Goal: Transaction & Acquisition: Obtain resource

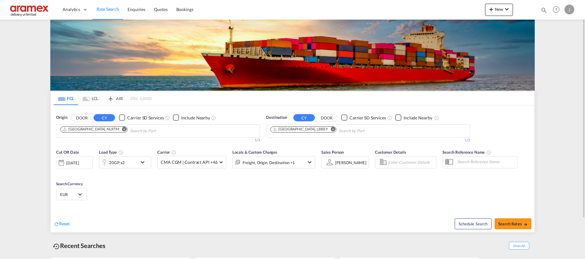
click at [331, 130] on md-icon "Remove" at bounding box center [333, 129] width 5 height 5
paste input "LA GUAIRA"
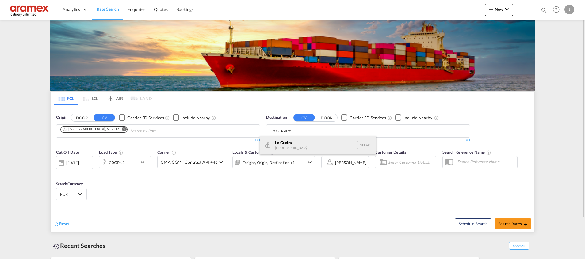
type input "LA GUAIRA"
click at [296, 144] on div "La Guaira [GEOGRAPHIC_DATA] VELAG" at bounding box center [318, 145] width 117 height 18
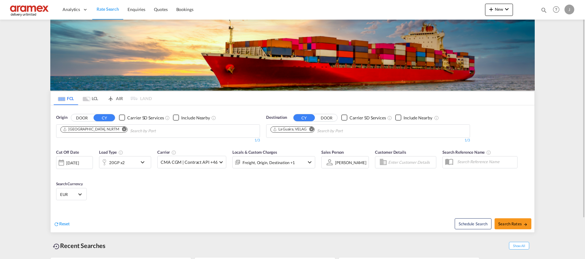
click at [141, 163] on md-icon "icon-chevron-down" at bounding box center [144, 162] width 10 height 7
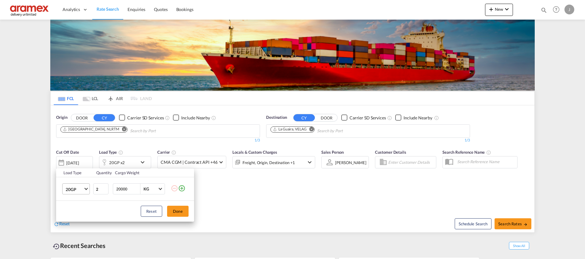
click at [83, 189] on span "20GP" at bounding box center [75, 190] width 18 height 6
click at [80, 213] on md-option "40HC" at bounding box center [82, 215] width 42 height 15
type input "1"
click at [105, 190] on input "1" at bounding box center [100, 189] width 15 height 11
click at [179, 209] on button "Done" at bounding box center [177, 211] width 21 height 11
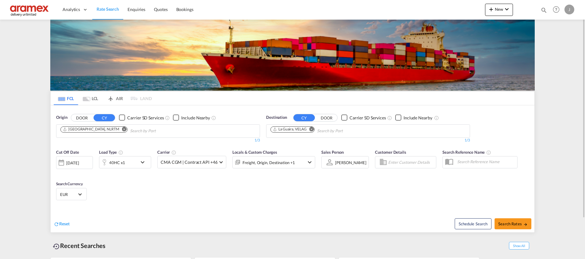
click at [129, 159] on div "40HC x1" at bounding box center [118, 162] width 38 height 12
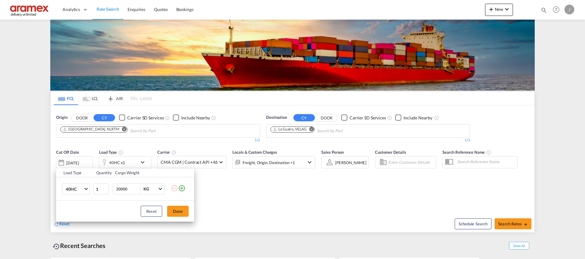
click at [182, 186] on md-icon "icon-plus-circle-outline" at bounding box center [181, 188] width 7 height 7
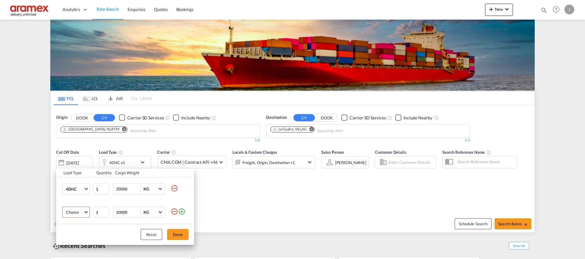
click at [78, 212] on md-select "Choose 20GP 40GP 40HC 45HC 20RE 40RE 40HR 20OT 40OT 20FR 40FR 40NR 20NR 45S 20T…" at bounding box center [76, 212] width 28 height 11
click at [75, 186] on div "20GP" at bounding box center [71, 186] width 10 height 6
click at [179, 236] on button "Done" at bounding box center [177, 234] width 21 height 11
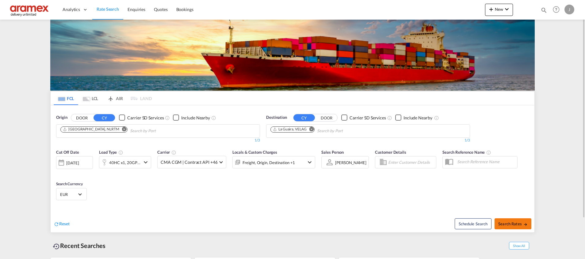
click at [507, 220] on button "Search Rates" at bounding box center [513, 224] width 37 height 11
type input "NLRTM to VELAG / [DATE]"
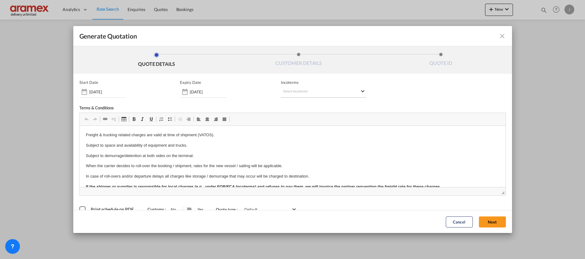
click at [291, 96] on md-select "Select Incoterms CFR - export Cost and Freight CPT - import Carrier Paid to DPU…" at bounding box center [323, 92] width 85 height 11
click at [290, 103] on input "search" at bounding box center [310, 105] width 57 height 6
type input "exw"
click at [309, 119] on div "Ex Works" at bounding box center [312, 120] width 58 height 4
click at [488, 221] on button "Next" at bounding box center [492, 222] width 27 height 11
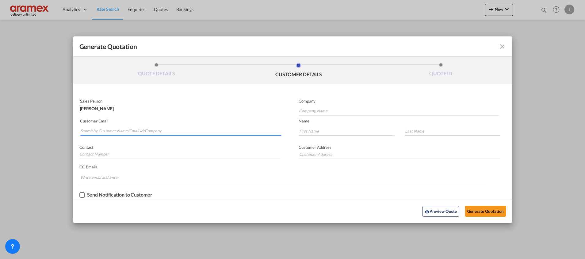
click at [98, 128] on input "Search by Customer Name/Email Id/Company" at bounding box center [180, 131] width 201 height 9
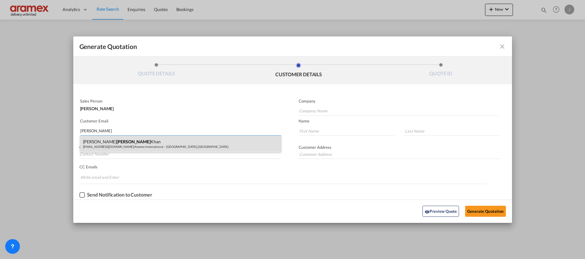
type input "[PERSON_NAME]"
click at [102, 141] on div "[PERSON_NAME] [PERSON_NAME][EMAIL_ADDRESS][DOMAIN_NAME] | Aramex International …" at bounding box center [180, 144] width 201 height 17
type input "Aramex International – [GEOGRAPHIC_DATA], [GEOGRAPHIC_DATA]"
type input "[EMAIL_ADDRESS][DOMAIN_NAME]"
type input "[PERSON_NAME]"
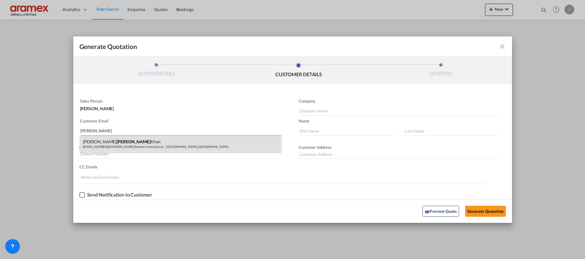
type input "Khan"
type input "[GEOGRAPHIC_DATA]"
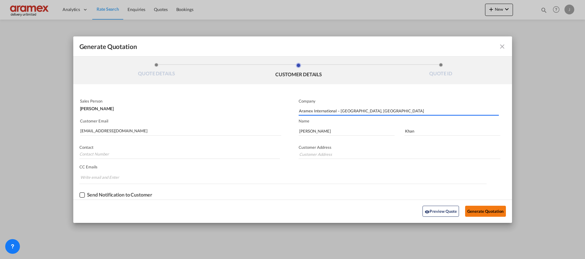
click at [482, 213] on button "Generate Quotation" at bounding box center [485, 211] width 40 height 11
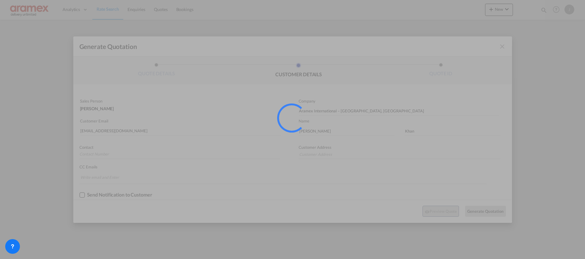
type input "[GEOGRAPHIC_DATA]"
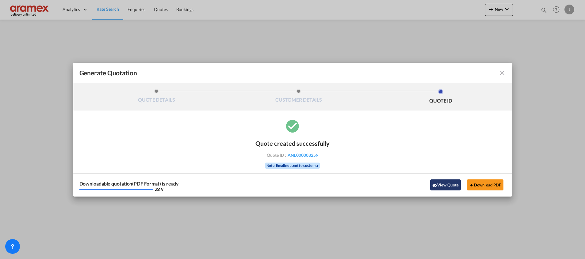
click at [445, 185] on button "View Quote" at bounding box center [445, 185] width 31 height 11
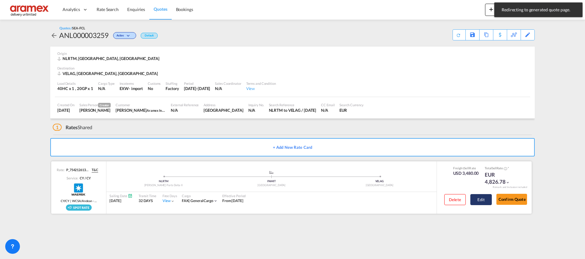
click at [481, 199] on button "Edit" at bounding box center [480, 199] width 21 height 11
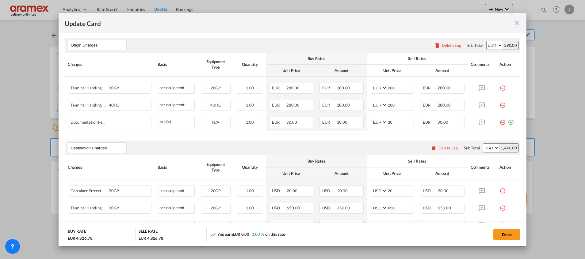
scroll to position [322, 0]
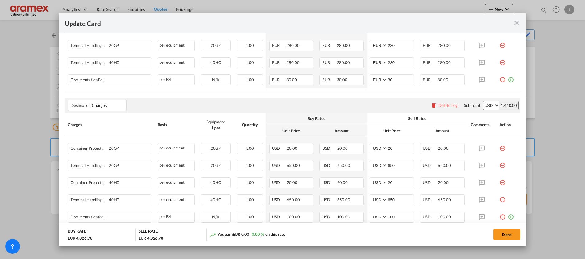
click at [440, 106] on div "Delete Leg" at bounding box center [448, 105] width 19 height 5
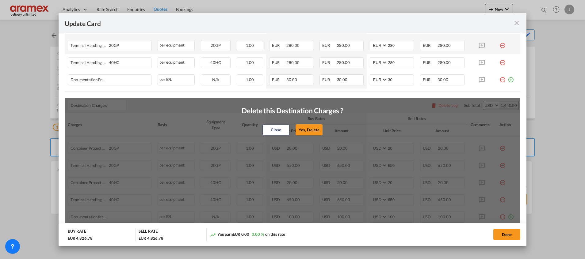
click at [299, 129] on button "Yes, Delete" at bounding box center [309, 130] width 27 height 11
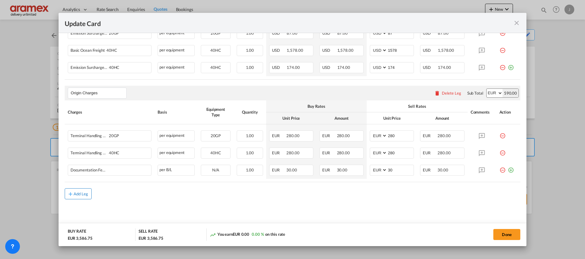
click at [77, 193] on div "Add Leg" at bounding box center [81, 194] width 15 height 4
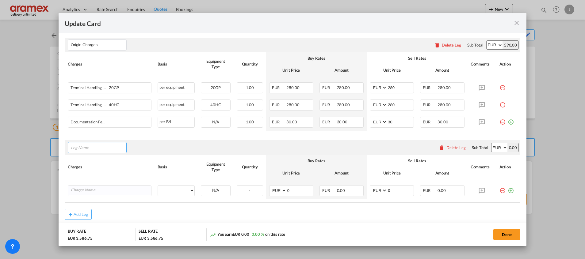
scroll to position [300, 0]
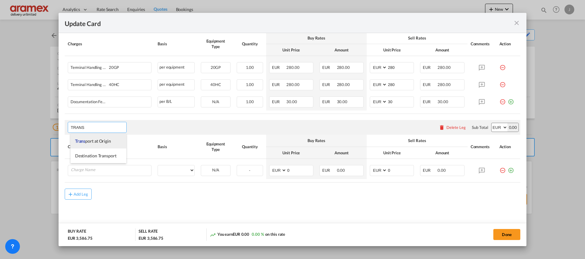
click at [99, 138] on li "Trans port at Origin" at bounding box center [99, 141] width 56 height 15
type input "Transport at Origin"
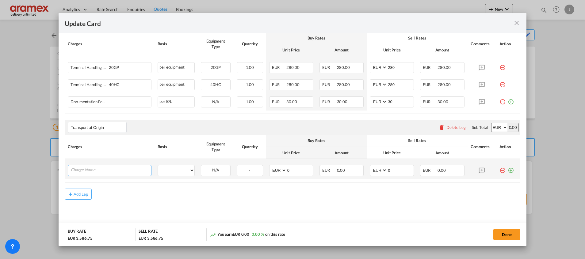
click at [102, 169] on input "Charge Name" at bounding box center [111, 170] width 80 height 9
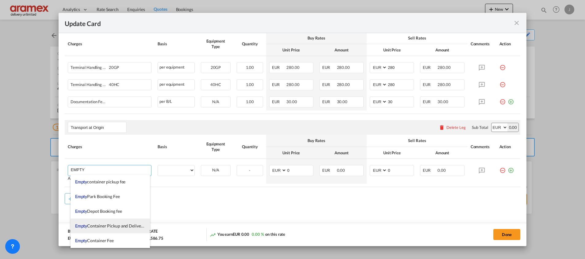
click at [110, 225] on span "Empty Container Pickup and Delivery Charge" at bounding box center [117, 226] width 84 height 5
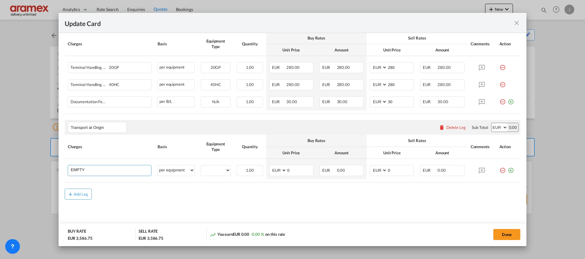
type input "Empty Container Pickup and Delivery Charge"
drag, startPoint x: 211, startPoint y: 169, endPoint x: 212, endPoint y: 176, distance: 6.8
click at [211, 169] on select "40HC 20GP" at bounding box center [215, 171] width 29 height 8
click at [178, 166] on select "per equipment per container per B/L per shipping bill per shipment % on pickup …" at bounding box center [176, 171] width 36 height 10
select select "per container"
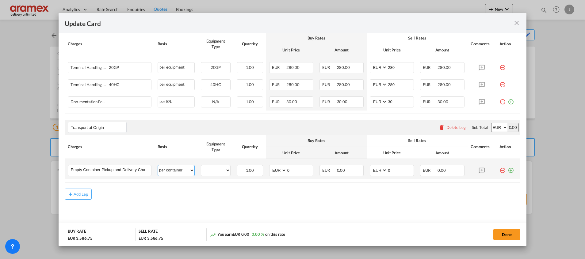
click at [158, 166] on select "per equipment per container per B/L per shipping bill per shipment % on pickup …" at bounding box center [176, 171] width 36 height 10
drag, startPoint x: 290, startPoint y: 163, endPoint x: 274, endPoint y: 163, distance: 16.3
click at [274, 163] on td "AED AFN ALL AMD ANG AOA ARS AUD AWG AZN BAM BBD BDT BGN BHD BIF BMD BND [PERSON…" at bounding box center [291, 169] width 50 height 20
drag, startPoint x: 295, startPoint y: 168, endPoint x: 274, endPoint y: 168, distance: 21.8
click at [274, 168] on md-input-container "AED AFN ALL AMD ANG AOA ARS AUD AWG AZN BAM BBD BDT BGN BHD BIF BMD BND BOB BRL…" at bounding box center [291, 170] width 44 height 11
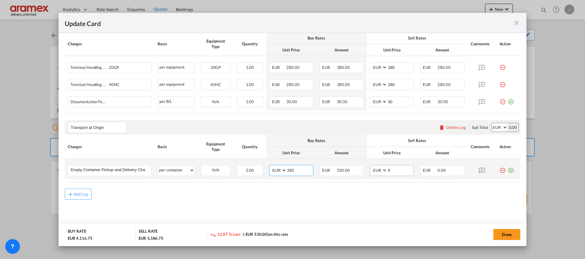
type input "265"
drag, startPoint x: 386, startPoint y: 171, endPoint x: 354, endPoint y: 168, distance: 32.0
click at [358, 168] on tr "Empty Container Pickup and Delivery Charge Please Enter User Defined Charges Ca…" at bounding box center [293, 169] width 456 height 20
type input "265"
click at [508, 171] on md-icon "icon-plus-circle-outline green-400-fg" at bounding box center [511, 168] width 6 height 6
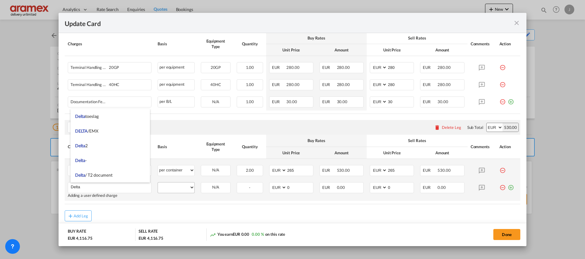
type input "Delta"
click at [184, 185] on select "per equipment per container per B/L per shipping bill per shipment % on pickup …" at bounding box center [176, 188] width 36 height 10
select select "per container"
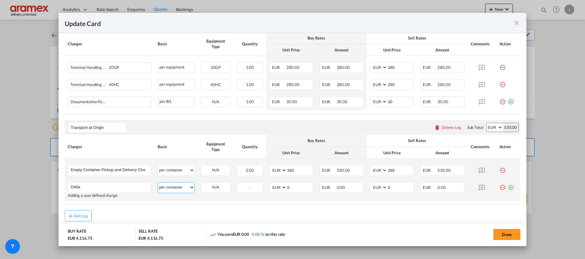
click at [158, 183] on select "per equipment per container per B/L per shipping bill per shipment % on pickup …" at bounding box center [176, 188] width 36 height 10
drag, startPoint x: 277, startPoint y: 184, endPoint x: 268, endPoint y: 184, distance: 8.6
click at [269, 184] on md-input-container "AED AFN ALL AMD ANG AOA ARS AUD AWG AZN BAM BBD BDT BGN BHD BIF BMD BND BOB BRL…" at bounding box center [291, 187] width 44 height 11
type input "65"
drag, startPoint x: 391, startPoint y: 189, endPoint x: 361, endPoint y: 190, distance: 30.4
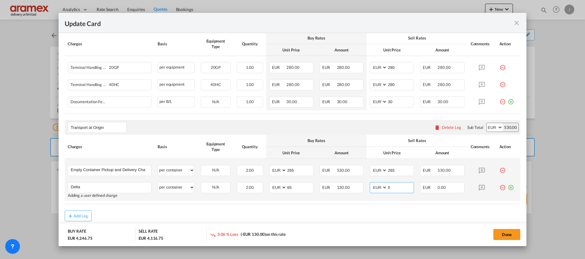
click at [370, 189] on md-input-container "AED AFN ALL AMD ANG AOA ARS AUD AWG AZN BAM BBD BDT BGN BHD BIF BMD BND BOB BRL…" at bounding box center [392, 187] width 44 height 11
type input "65"
click at [508, 189] on md-icon "icon-plus-circle-outline green-400-fg" at bounding box center [511, 185] width 6 height 6
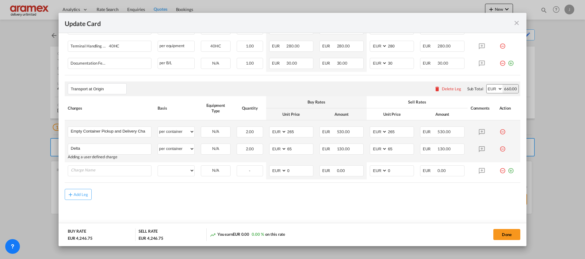
scroll to position [339, 0]
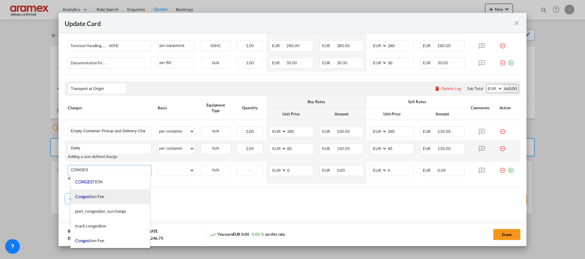
click at [121, 195] on li "Conges tion Fee" at bounding box center [110, 197] width 79 height 15
type input "Congestion Fee"
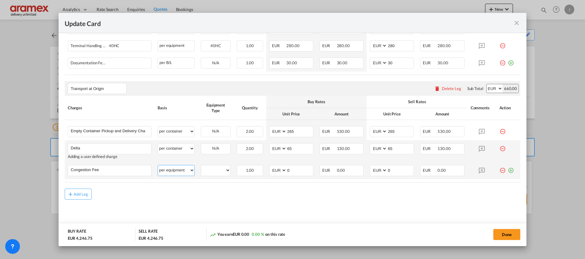
click at [171, 171] on select "per equipment per container per B/L per shipping bill per shipment % on pickup …" at bounding box center [176, 171] width 36 height 10
select select "per container"
click at [158, 166] on select "per equipment per container per B/L per shipping bill per shipment % on pickup …" at bounding box center [176, 171] width 36 height 10
drag, startPoint x: 292, startPoint y: 170, endPoint x: 275, endPoint y: 168, distance: 17.0
click at [275, 168] on md-input-container "AED AFN ALL AMD ANG AOA ARS AUD AWG AZN BAM BBD BDT BGN BHD BIF BMD BND BOB BRL…" at bounding box center [291, 170] width 44 height 11
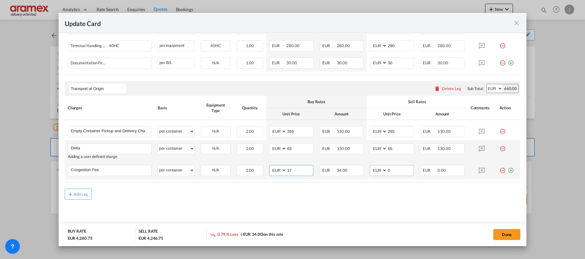
type input "17"
drag, startPoint x: 396, startPoint y: 171, endPoint x: 356, endPoint y: 171, distance: 39.6
click at [358, 171] on tr "Congestion Fee Please Enter User Defined Charges Cannot Be Published per equipm…" at bounding box center [293, 170] width 456 height 17
type input "17"
drag, startPoint x: 400, startPoint y: 210, endPoint x: 446, endPoint y: 199, distance: 47.0
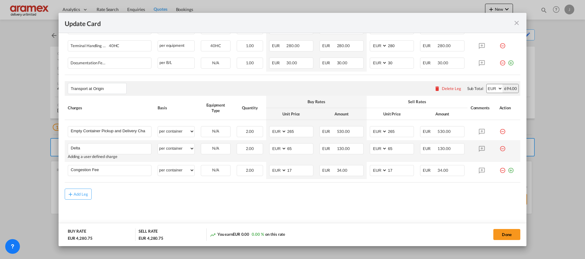
click at [400, 210] on md-content "Main Freight Please enter leg name Leg Name Already Exists Delete Leg Sub Total…" at bounding box center [293, 42] width 456 height 380
click at [508, 169] on md-icon "icon-plus-circle-outline green-400-fg" at bounding box center [511, 168] width 6 height 6
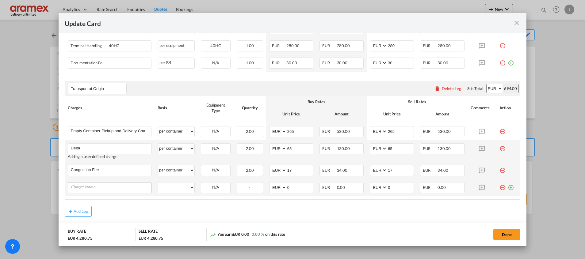
click at [82, 190] on input "Charge Name" at bounding box center [111, 187] width 80 height 9
type input "€ 24.29"
drag, startPoint x: 101, startPoint y: 188, endPoint x: 60, endPoint y: 186, distance: 40.8
click at [60, 186] on md-dialog-content "Port of Loading NLRTM T/S Liner/Carrier Maersk | Spot Atlantic Container Line (…" at bounding box center [293, 139] width 468 height 213
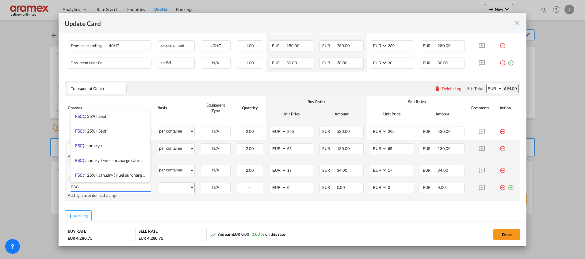
type input "FSC"
click at [171, 187] on select "per equipment per container per B/L per shipping bill per shipment % on pickup …" at bounding box center [176, 188] width 36 height 10
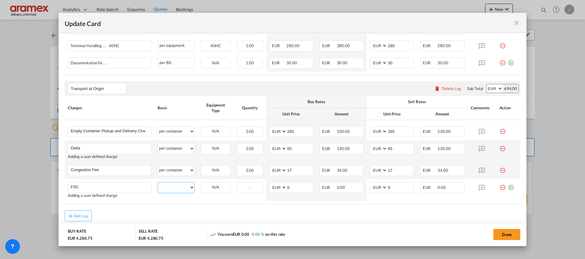
select select "per container"
click at [158, 183] on select "per equipment per container per B/L per shipping bill per shipment % on pickup …" at bounding box center [176, 188] width 36 height 10
drag, startPoint x: 300, startPoint y: 187, endPoint x: 294, endPoint y: 193, distance: 8.2
click at [274, 186] on md-input-container "AED AFN ALL AMD ANG AOA ARS AUD AWG AZN BAM BBD BDT BGN BHD BIF BMD BND BOB BRL…" at bounding box center [291, 187] width 44 height 11
paste input "€ 24.29"
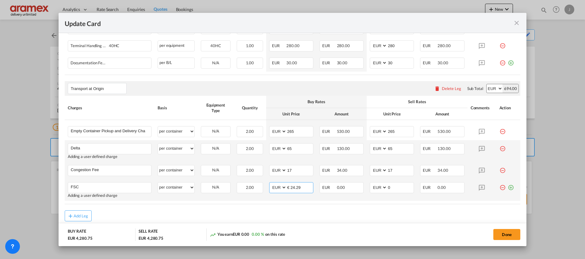
click at [290, 189] on input "€ 24.29" at bounding box center [300, 187] width 26 height 9
click at [290, 189] on input "24.29" at bounding box center [300, 187] width 26 height 9
type input "24.29"
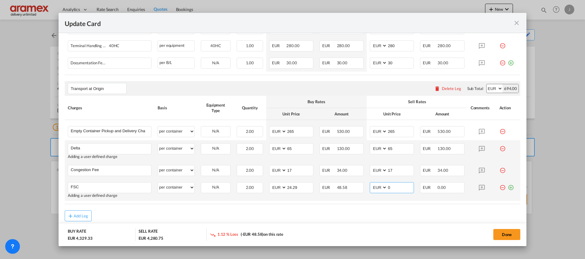
drag, startPoint x: 369, startPoint y: 186, endPoint x: 365, endPoint y: 186, distance: 4.3
click at [370, 186] on md-input-container "AED AFN ALL AMD ANG AOA ARS AUD AWG AZN BAM BBD BDT BGN BHD BIF BMD BND BOB BRL…" at bounding box center [392, 187] width 44 height 11
paste input "24.29"
type input "24.29"
drag, startPoint x: 504, startPoint y: 186, endPoint x: 458, endPoint y: 193, distance: 46.8
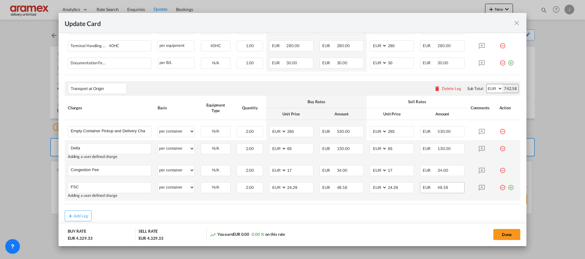
click at [508, 186] on md-icon "icon-plus-circle-outline green-400-fg" at bounding box center [511, 185] width 6 height 6
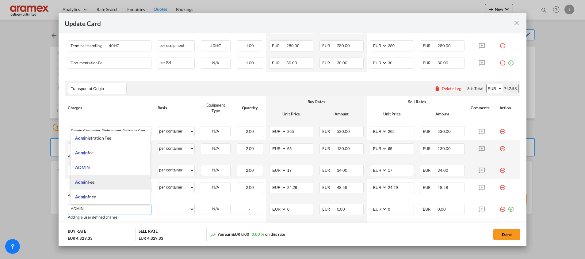
click at [98, 184] on li "Admin Fee" at bounding box center [110, 182] width 79 height 15
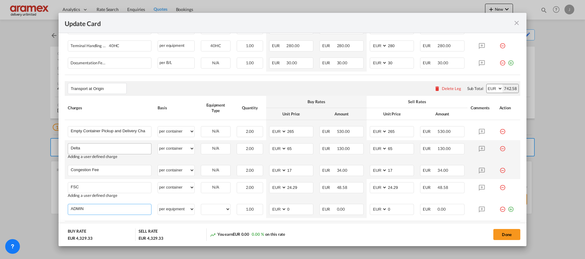
type input "Admin Fee"
select select "per equipment"
drag, startPoint x: 294, startPoint y: 207, endPoint x: 283, endPoint y: 211, distance: 11.4
click at [283, 211] on md-input-container "AED AFN ALL AMD ANG AOA ARS AUD AWG AZN BAM BBD BDT BGN BHD BIF BMD BND BOB BRL…" at bounding box center [291, 209] width 44 height 11
drag, startPoint x: 293, startPoint y: 212, endPoint x: 303, endPoint y: 212, distance: 9.8
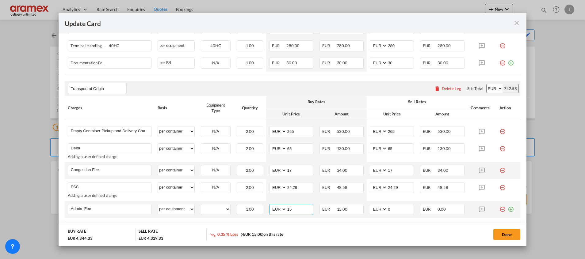
click at [293, 212] on input "15" at bounding box center [300, 209] width 26 height 9
drag, startPoint x: 284, startPoint y: 211, endPoint x: 273, endPoint y: 211, distance: 11.4
click at [273, 211] on md-input-container "AED AFN ALL AMD ANG AOA ARS AUD AWG AZN BAM BBD BDT BGN BHD BIF BMD BND [PERSON…" at bounding box center [291, 209] width 44 height 11
type input "15"
drag, startPoint x: 390, startPoint y: 210, endPoint x: 370, endPoint y: 209, distance: 20.9
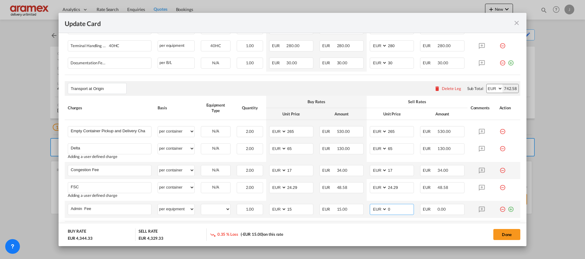
click at [373, 213] on md-input-container "AED AFN ALL AMD ANG AOA ARS AUD AWG AZN BAM BBD BDT BGN BHD BIF BMD BND BOB BRL…" at bounding box center [392, 209] width 44 height 11
paste input "15"
type input "15"
click at [236, 83] on div "Transport at Origin Please enter leg name Leg Name Already Exists Delete Leg Su…" at bounding box center [293, 88] width 456 height 15
click at [508, 63] on md-icon "icon-plus-circle-outline green-400-fg" at bounding box center [511, 61] width 6 height 6
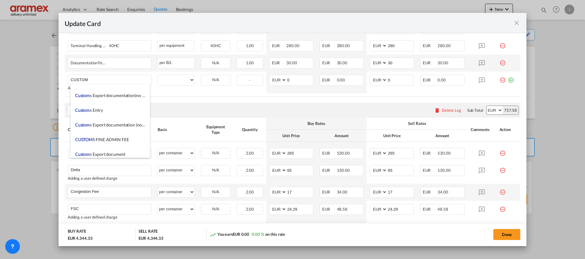
scroll to position [736, 0]
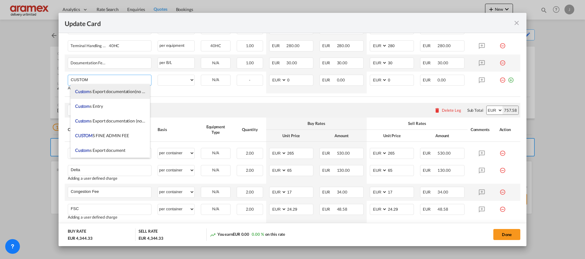
click at [133, 90] on span "Custom s Export documentation(no costs,suggested sell)" at bounding box center [127, 91] width 104 height 5
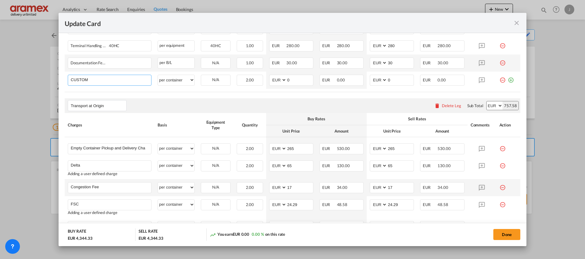
type input "Customs Export documentation(no costs,suggested sell)"
drag, startPoint x: 127, startPoint y: 81, endPoint x: 200, endPoint y: 86, distance: 73.8
click at [200, 86] on tr "Customs Export documentation(no costs,suggested sell) Please Enter User Defined…" at bounding box center [293, 80] width 456 height 17
click at [182, 78] on select "per equipment per container per B/L per shipping bill per shipment per pallet p…" at bounding box center [176, 80] width 36 height 10
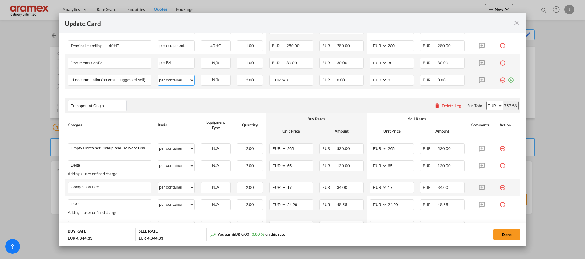
scroll to position [0, 0]
select select "per shipment"
click at [158, 75] on select "per equipment per container per B/L per shipping bill per shipment per pallet p…" at bounding box center [176, 80] width 36 height 10
drag, startPoint x: 277, startPoint y: 80, endPoint x: 268, endPoint y: 80, distance: 8.3
click at [269, 80] on md-input-container "AED AFN ALL AMD ANG AOA ARS AUD AWG AZN BAM BBD BDT BGN BHD BIF BMD BND BOB BRL…" at bounding box center [291, 80] width 44 height 11
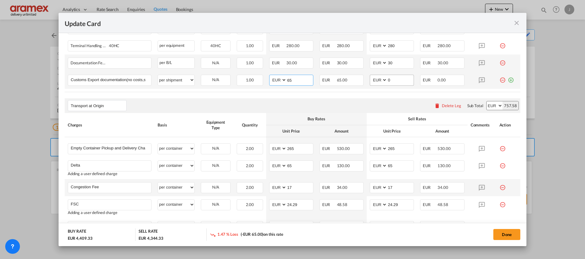
type input "65"
drag, startPoint x: 394, startPoint y: 78, endPoint x: 364, endPoint y: 79, distance: 30.7
click at [367, 79] on td "AED AFN ALL AMD ANG AOA ARS AUD AWG AZN BAM BBD BDT BGN BHD BIF BMD BND [PERSON…" at bounding box center [392, 80] width 50 height 17
type input "65"
click at [314, 102] on div "Transport at Origin Please enter leg name Leg Name Already Exists Delete Leg Su…" at bounding box center [293, 105] width 456 height 15
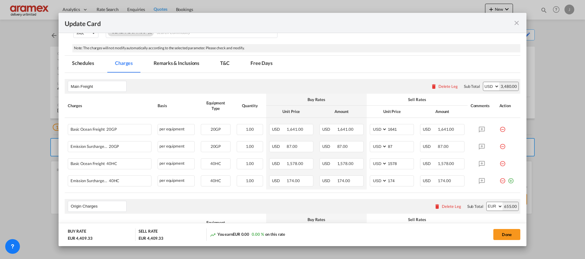
scroll to position [109, 0]
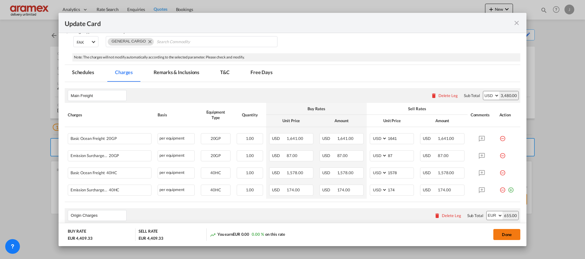
click at [508, 235] on button "Done" at bounding box center [506, 234] width 27 height 11
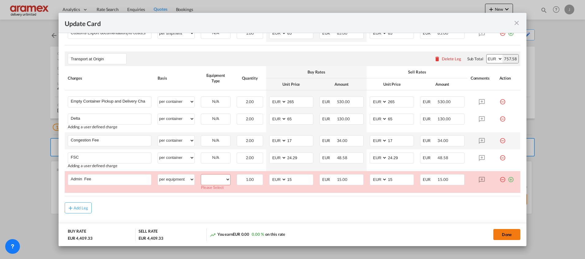
scroll to position [400, 0]
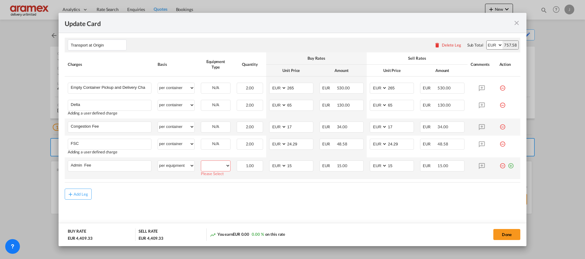
click at [207, 160] on td "40HC 20GP Please Select Already exists" at bounding box center [216, 169] width 36 height 22
click at [186, 162] on select "per equipment per container per B/L per shipping bill per shipment % on pickup …" at bounding box center [176, 166] width 36 height 10
select select "per container"
click at [158, 165] on select "per equipment per container per B/L per shipping bill per shipment % on pickup …" at bounding box center [176, 166] width 36 height 10
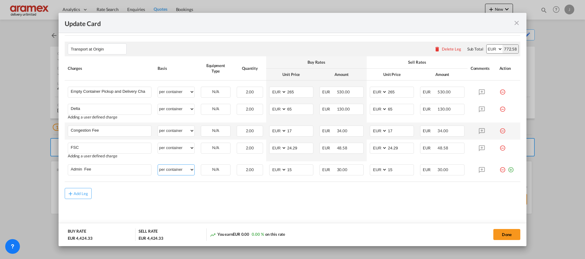
scroll to position [395, 0]
drag, startPoint x: 475, startPoint y: 209, endPoint x: 494, endPoint y: 218, distance: 21.0
click at [475, 209] on md-content "Main Freight Please enter leg name Leg Name Already Exists Delete Leg Sub Total…" at bounding box center [293, 14] width 456 height 436
click at [512, 235] on button "Done" at bounding box center [506, 234] width 27 height 11
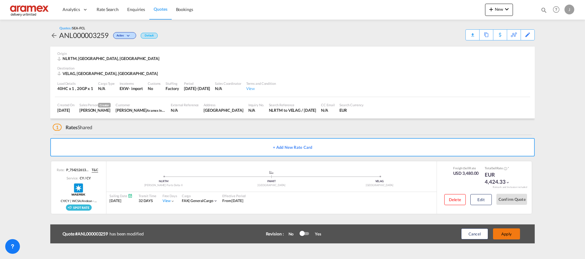
click at [511, 235] on button "Apply" at bounding box center [506, 234] width 27 height 11
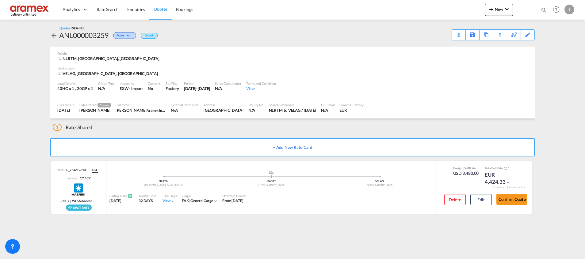
click at [65, 72] on div "VELAG, [GEOGRAPHIC_DATA], [GEOGRAPHIC_DATA]" at bounding box center [108, 74] width 102 height 6
drag, startPoint x: 65, startPoint y: 72, endPoint x: 85, endPoint y: 72, distance: 20.2
click at [85, 72] on div "VELAG, [GEOGRAPHIC_DATA], [GEOGRAPHIC_DATA]" at bounding box center [108, 74] width 102 height 6
copy div "VELAG, La Guaira"
click at [452, 35] on div "Download Quote" at bounding box center [446, 35] width 31 height 10
